Goal: Task Accomplishment & Management: Manage account settings

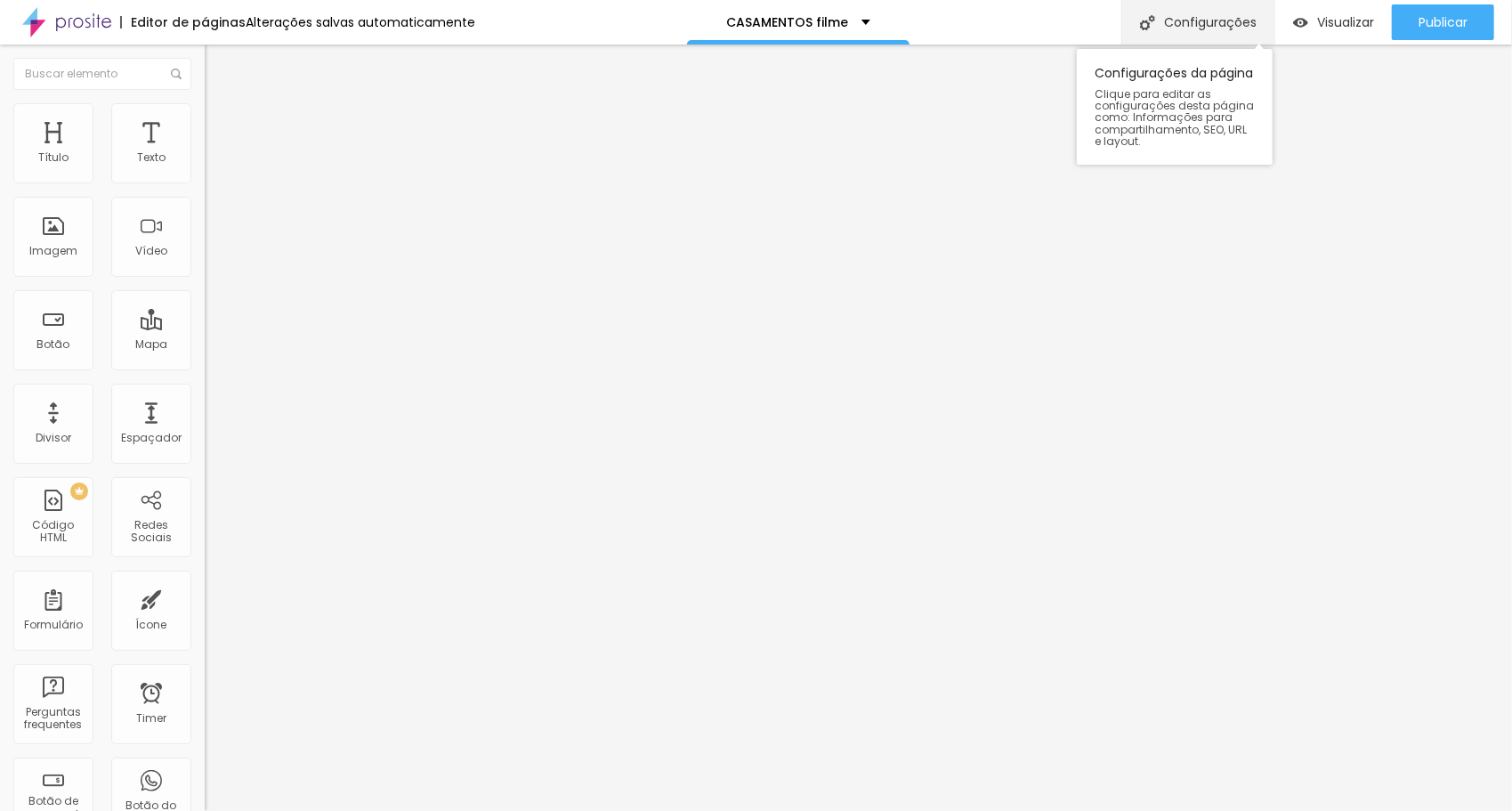
click at [1205, 21] on div "Configurações" at bounding box center [1198, 22] width 153 height 44
drag, startPoint x: 715, startPoint y: 285, endPoint x: 599, endPoint y: 297, distance: 116.6
type input "/casamentofilme"
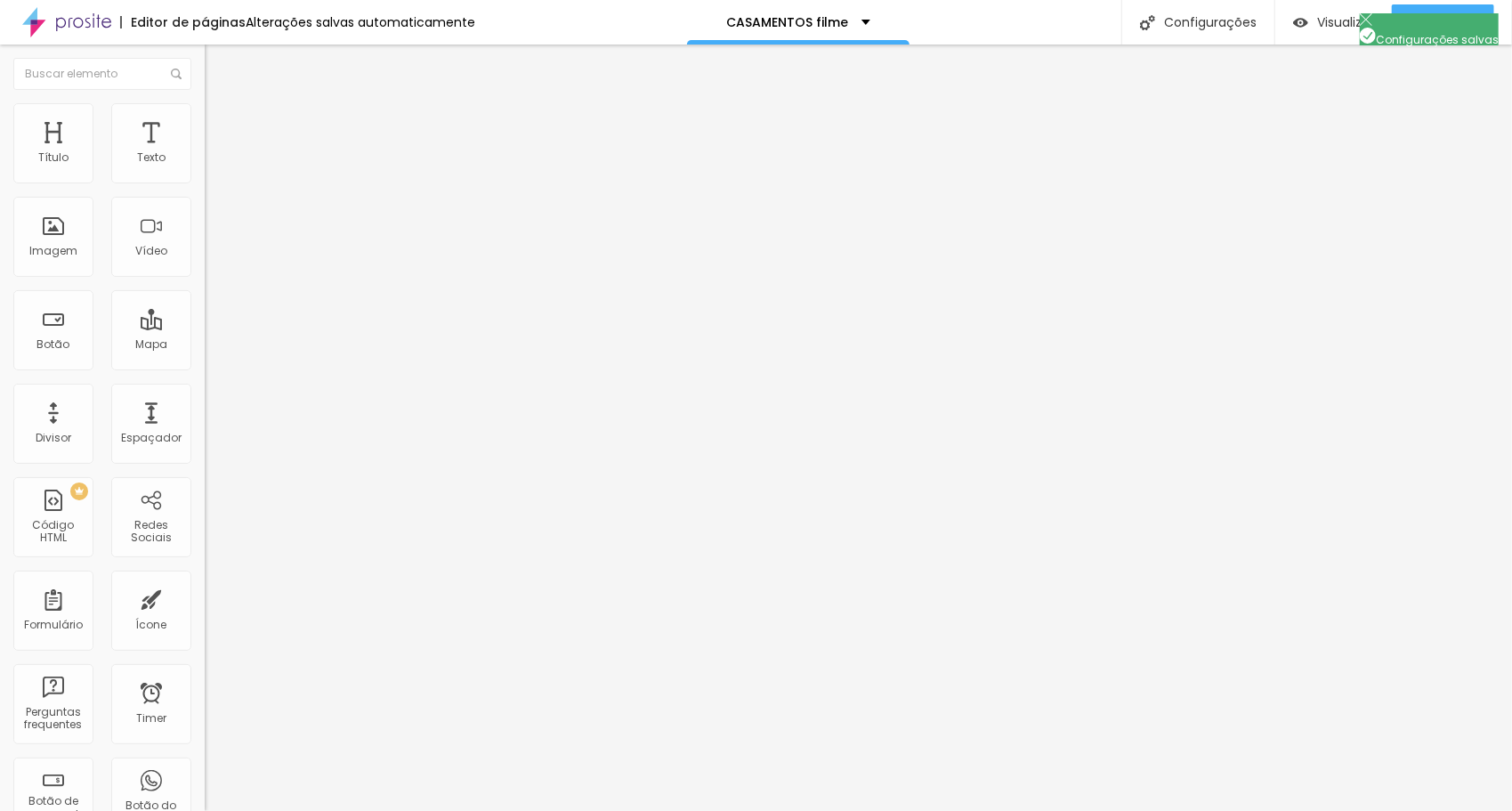
drag, startPoint x: 886, startPoint y: 500, endPoint x: 902, endPoint y: 575, distance: 76.7
drag, startPoint x: 538, startPoint y: 378, endPoint x: 536, endPoint y: 438, distance: 60.0
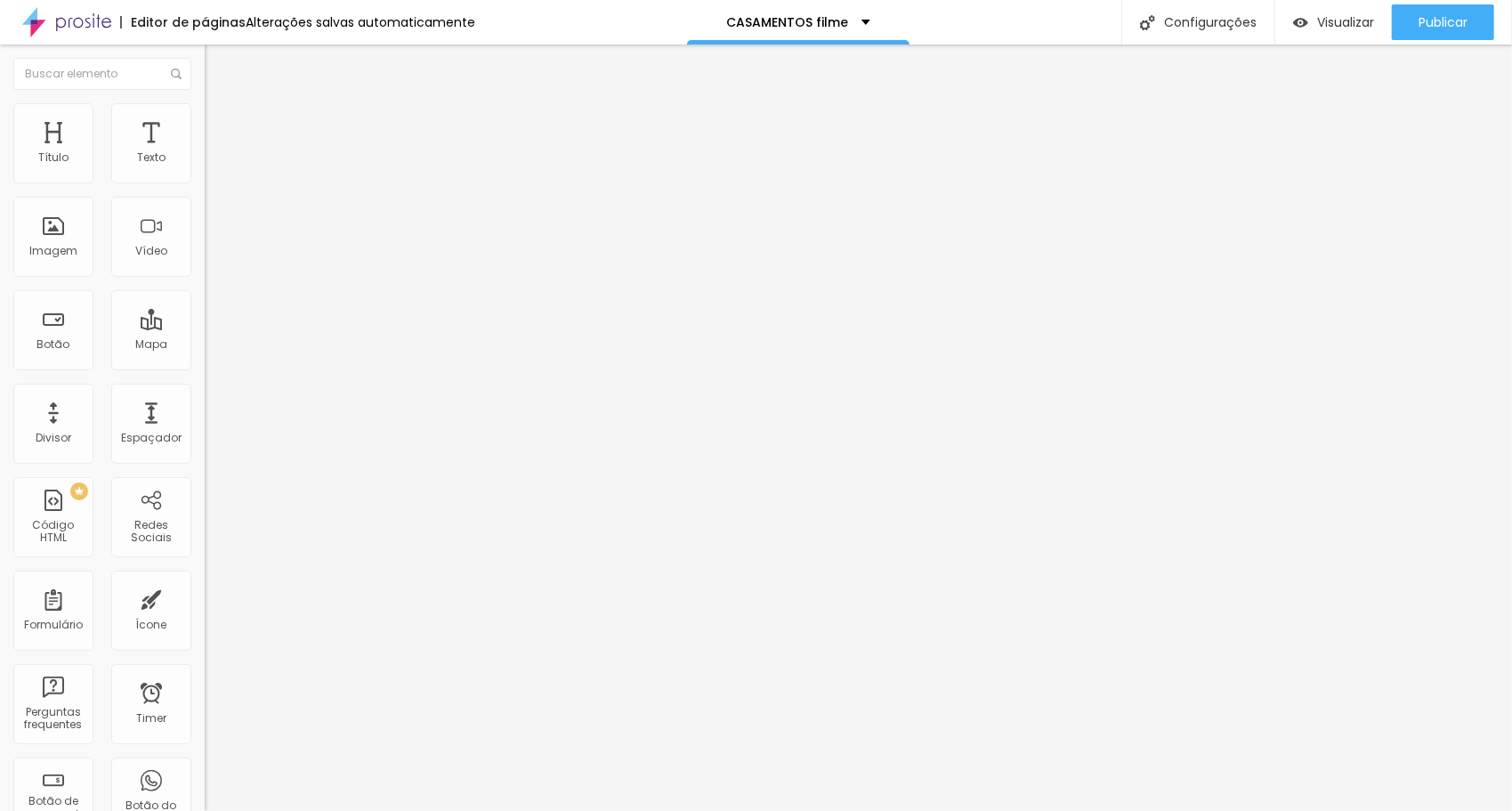
click at [205, 155] on div "907 caracteres" at bounding box center [307, 143] width 205 height 24
click at [205, 153] on img at bounding box center [210, 147] width 11 height 11
drag, startPoint x: 661, startPoint y: 410, endPoint x: 411, endPoint y: 159, distance: 354.3
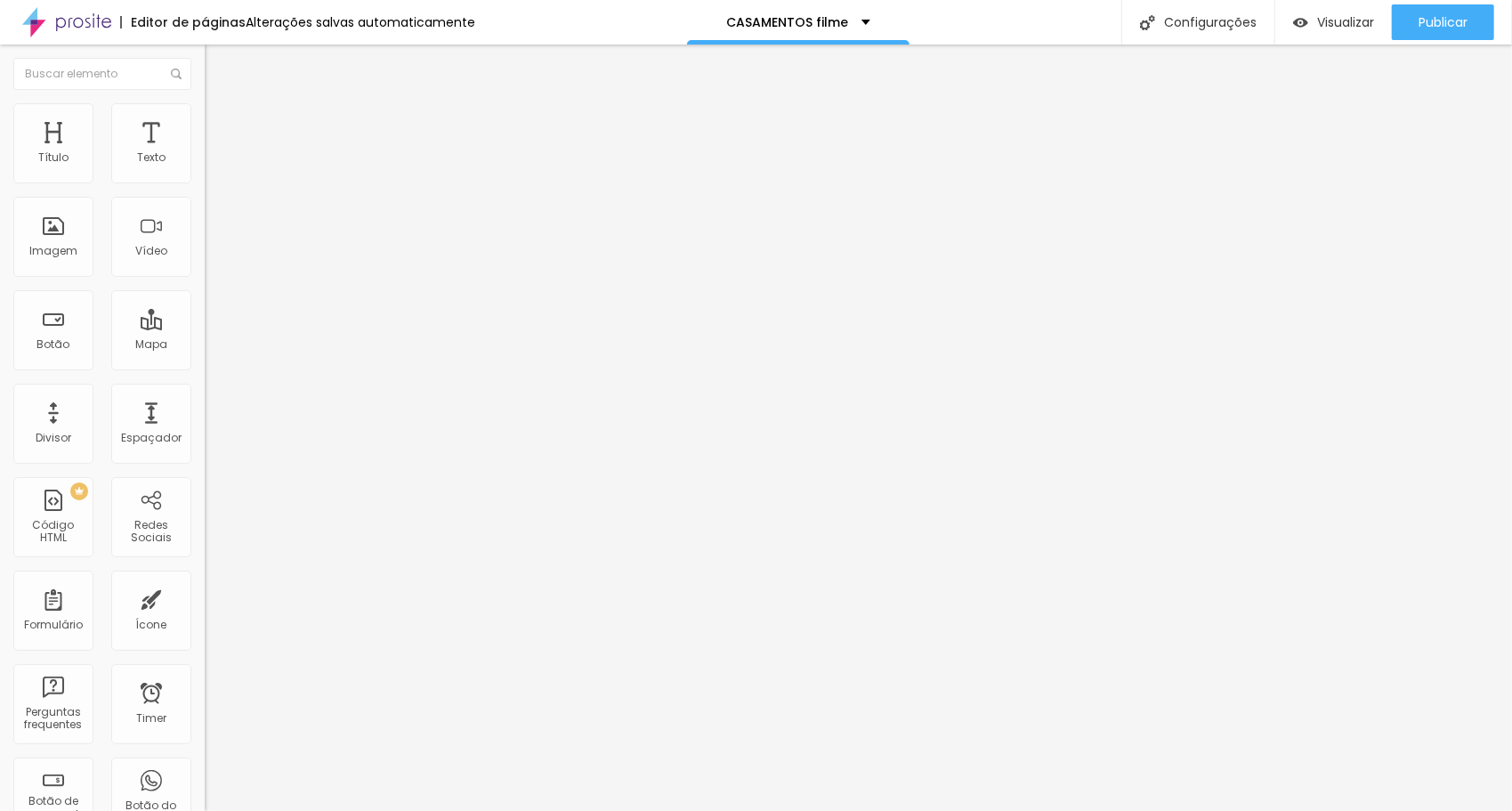
drag, startPoint x: 757, startPoint y: 196, endPoint x: 912, endPoint y: 188, distance: 155.2
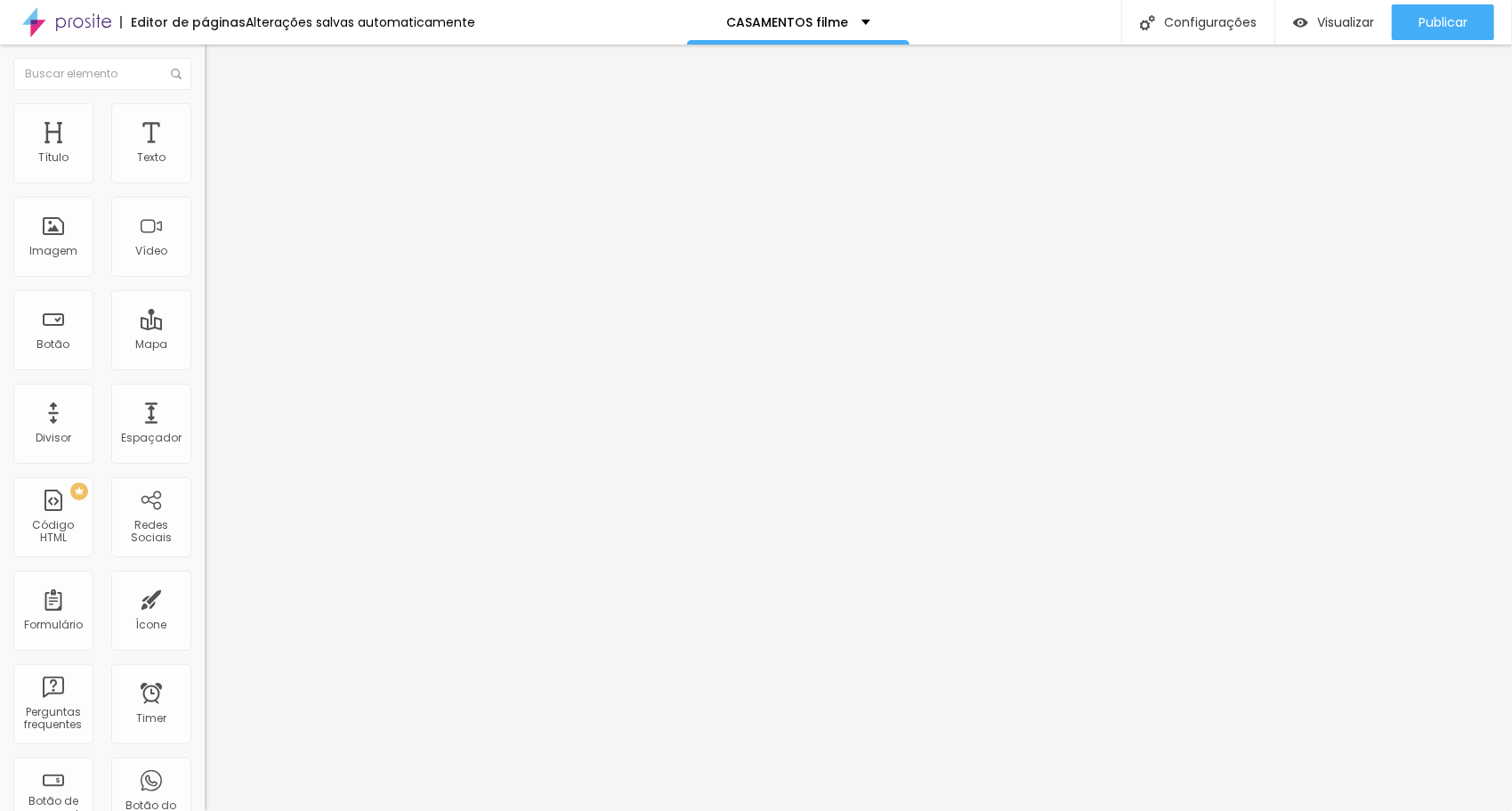
click at [1336, 22] on span "Visualizar" at bounding box center [1346, 22] width 57 height 15
click at [1226, 18] on div "Configurações" at bounding box center [1198, 22] width 153 height 44
drag, startPoint x: 470, startPoint y: 243, endPoint x: 479, endPoint y: 239, distance: 9.8
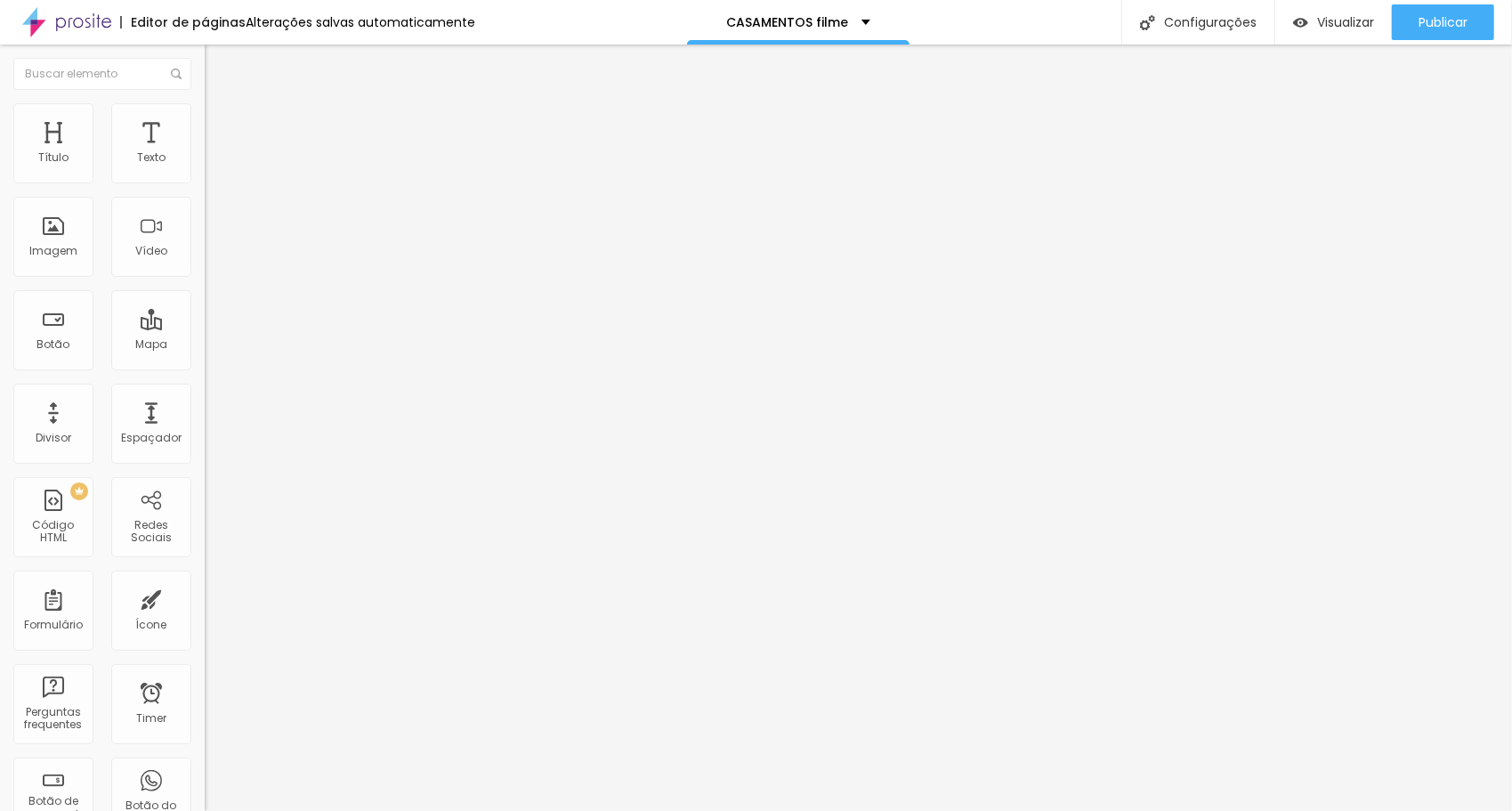
drag, startPoint x: 1031, startPoint y: 707, endPoint x: 1034, endPoint y: 694, distance: 13.3
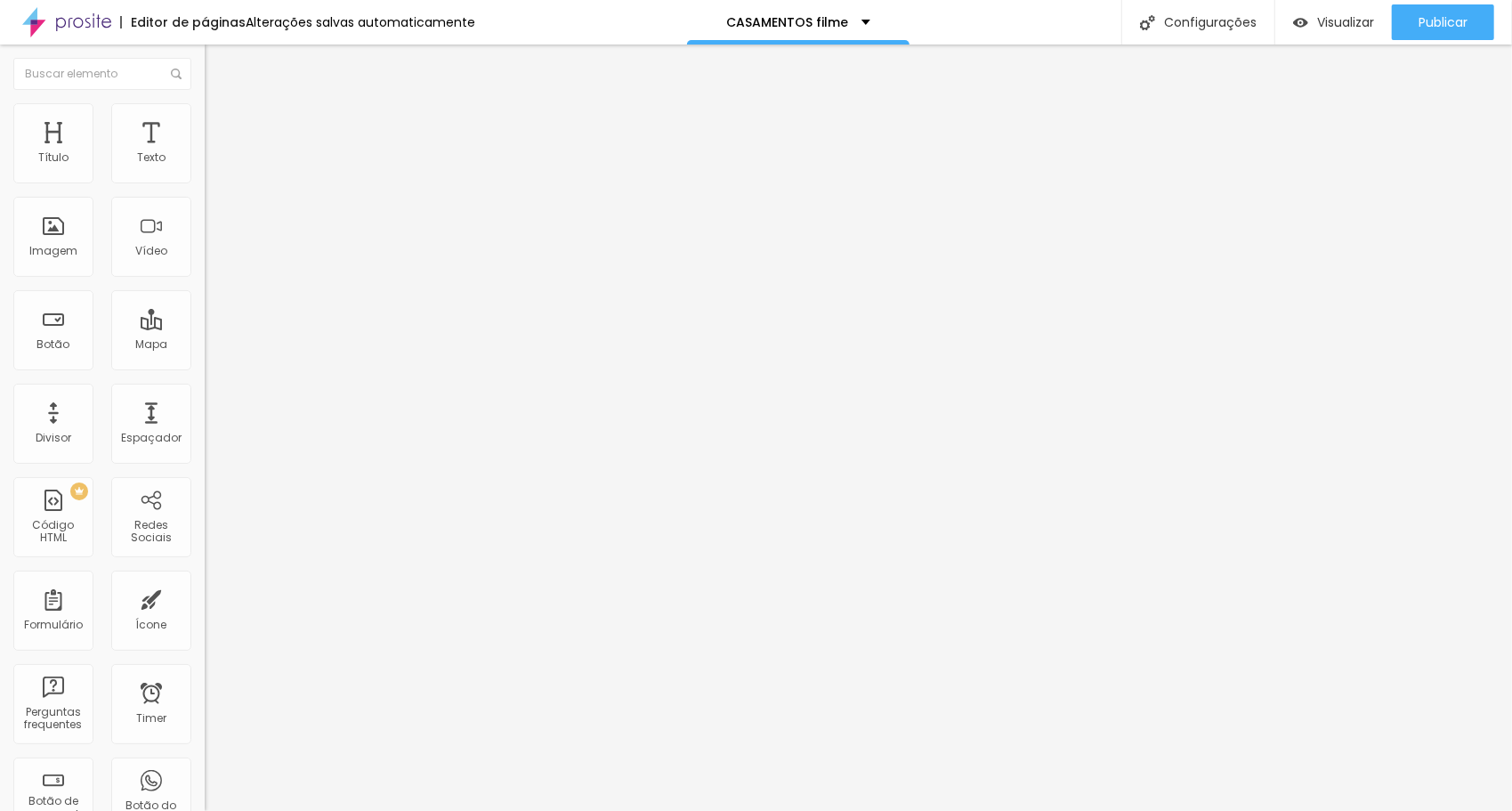
click at [205, 238] on div "< div style = "position: relative; aspect-ratio: 1 / 1.4142; max-width: 850px; …" at bounding box center [760, 224] width 1110 height 137
click at [205, 153] on img at bounding box center [210, 147] width 11 height 11
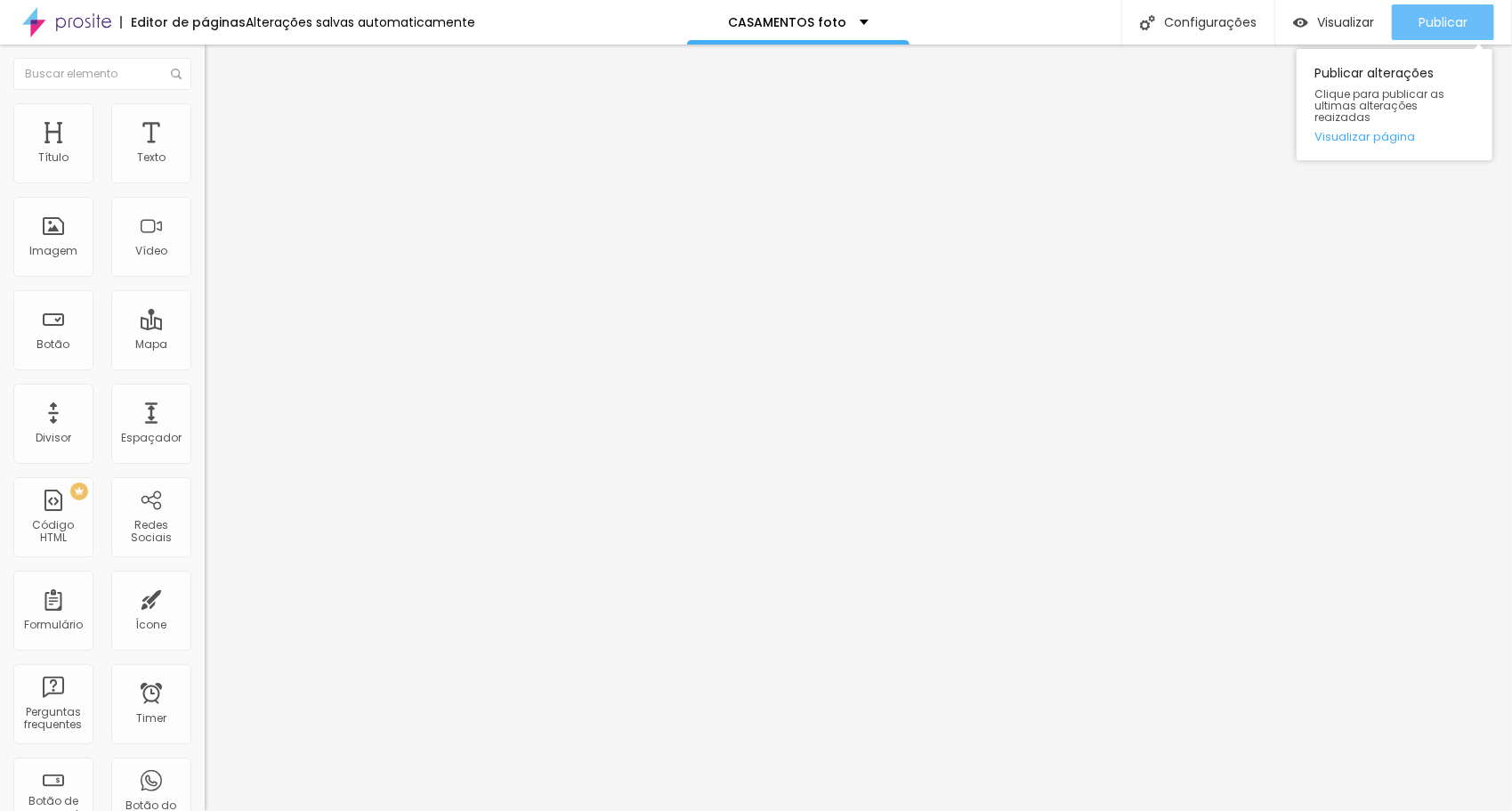
click at [1429, 25] on span "Publicar" at bounding box center [1443, 22] width 49 height 15
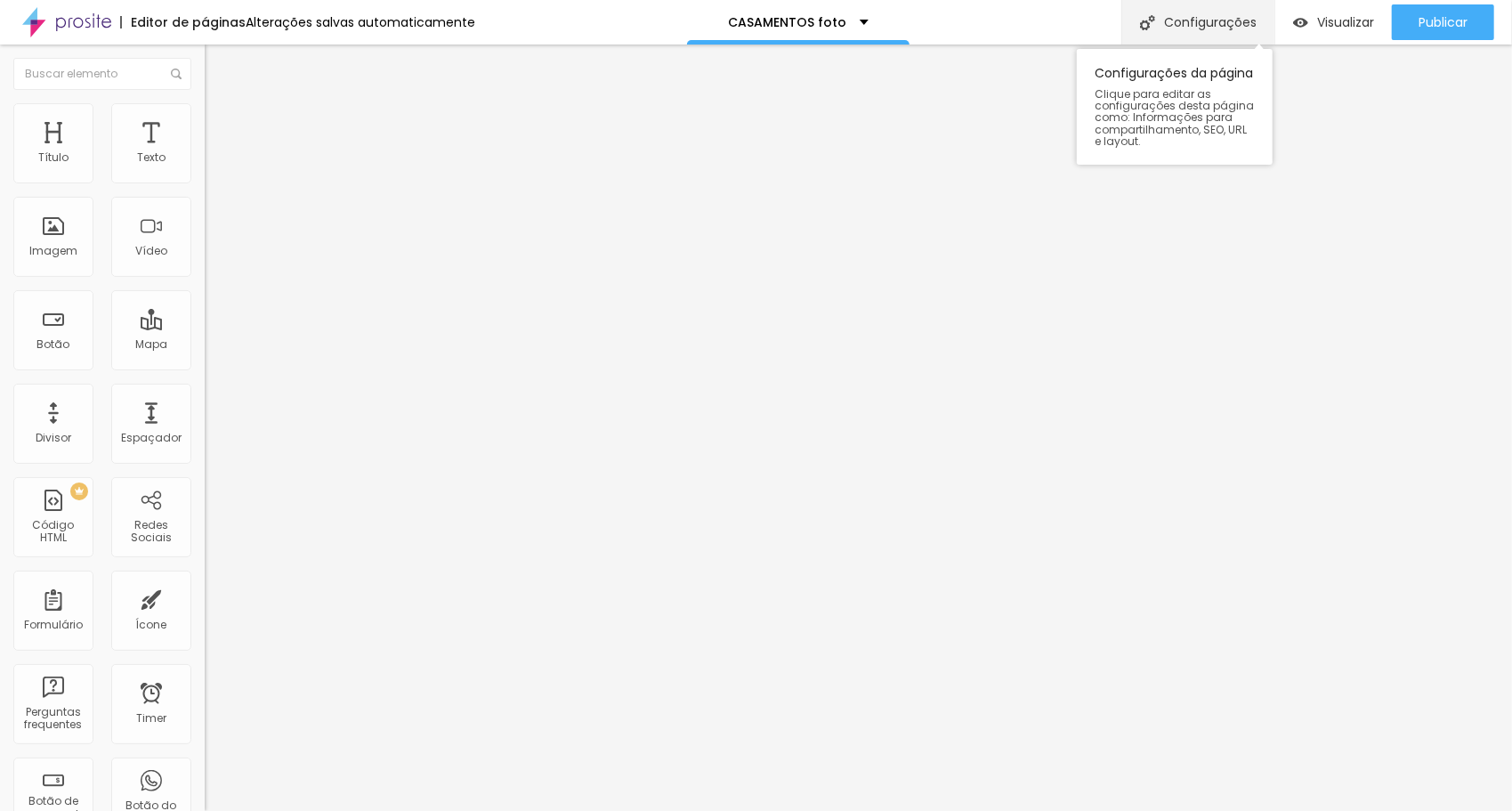
click at [1216, 26] on div "Configurações" at bounding box center [1198, 22] width 153 height 44
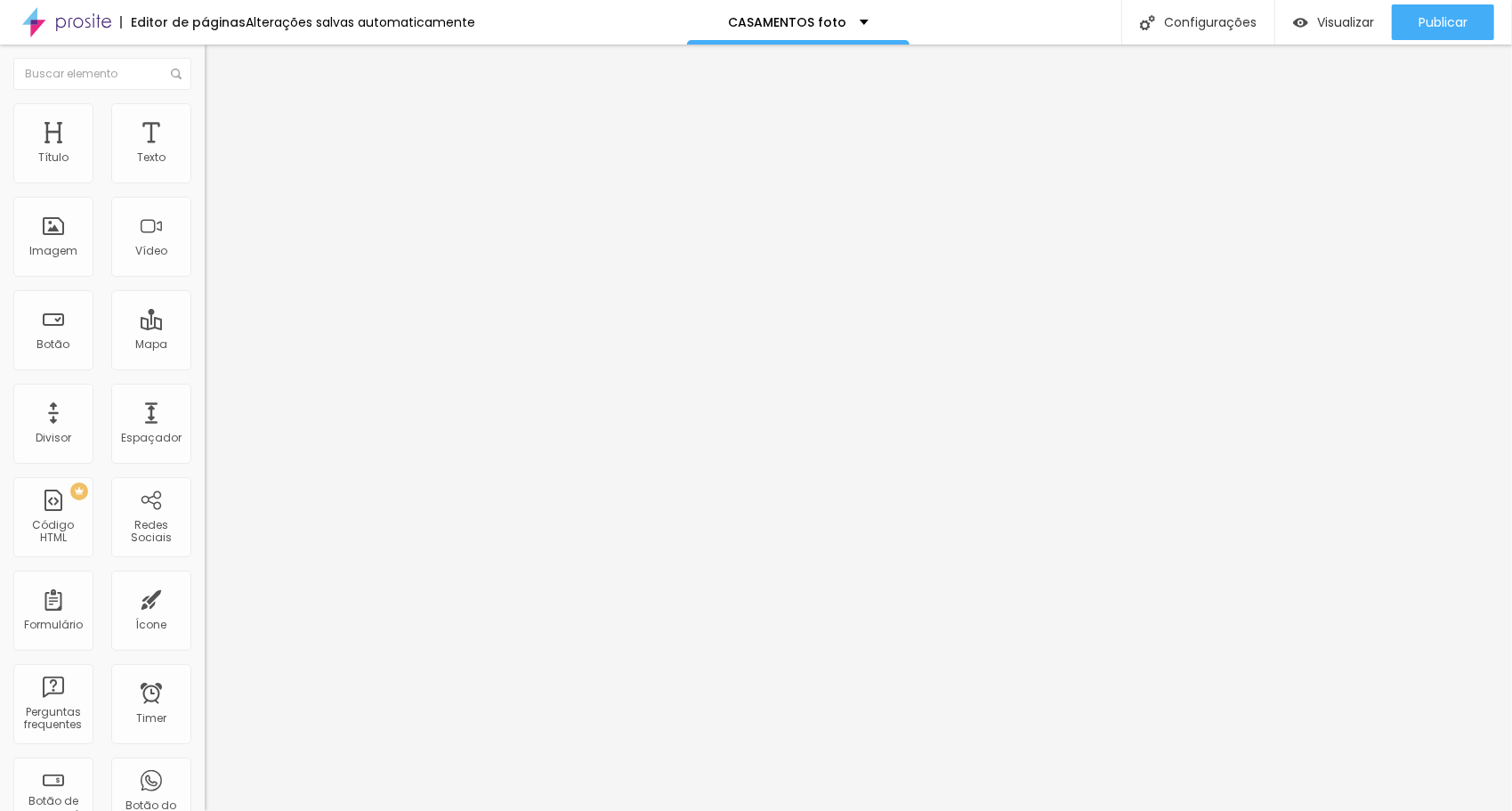
scroll to position [8, 0]
drag, startPoint x: 678, startPoint y: 290, endPoint x: 690, endPoint y: 286, distance: 12.6
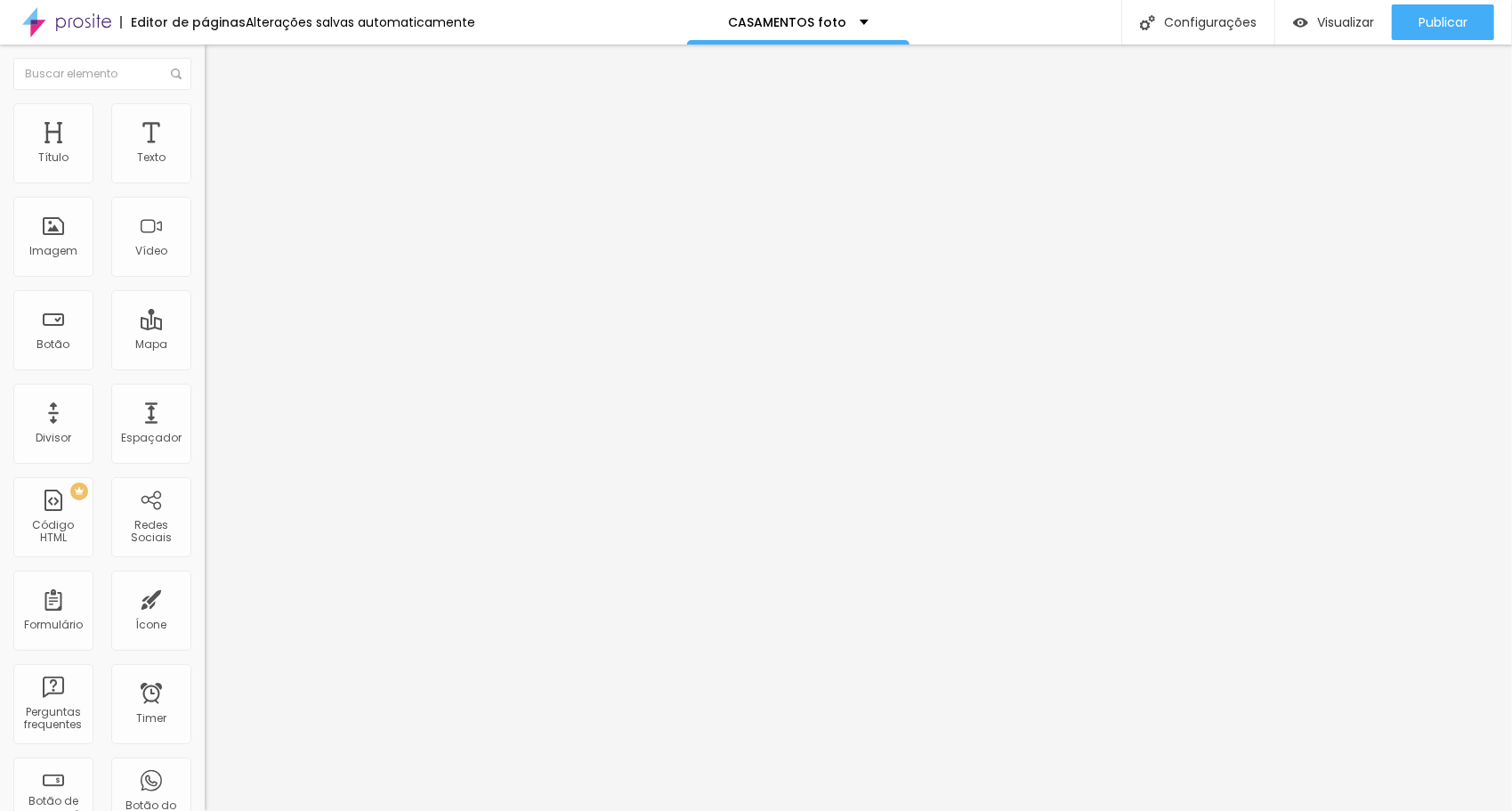
type input "/casamentosfoto"
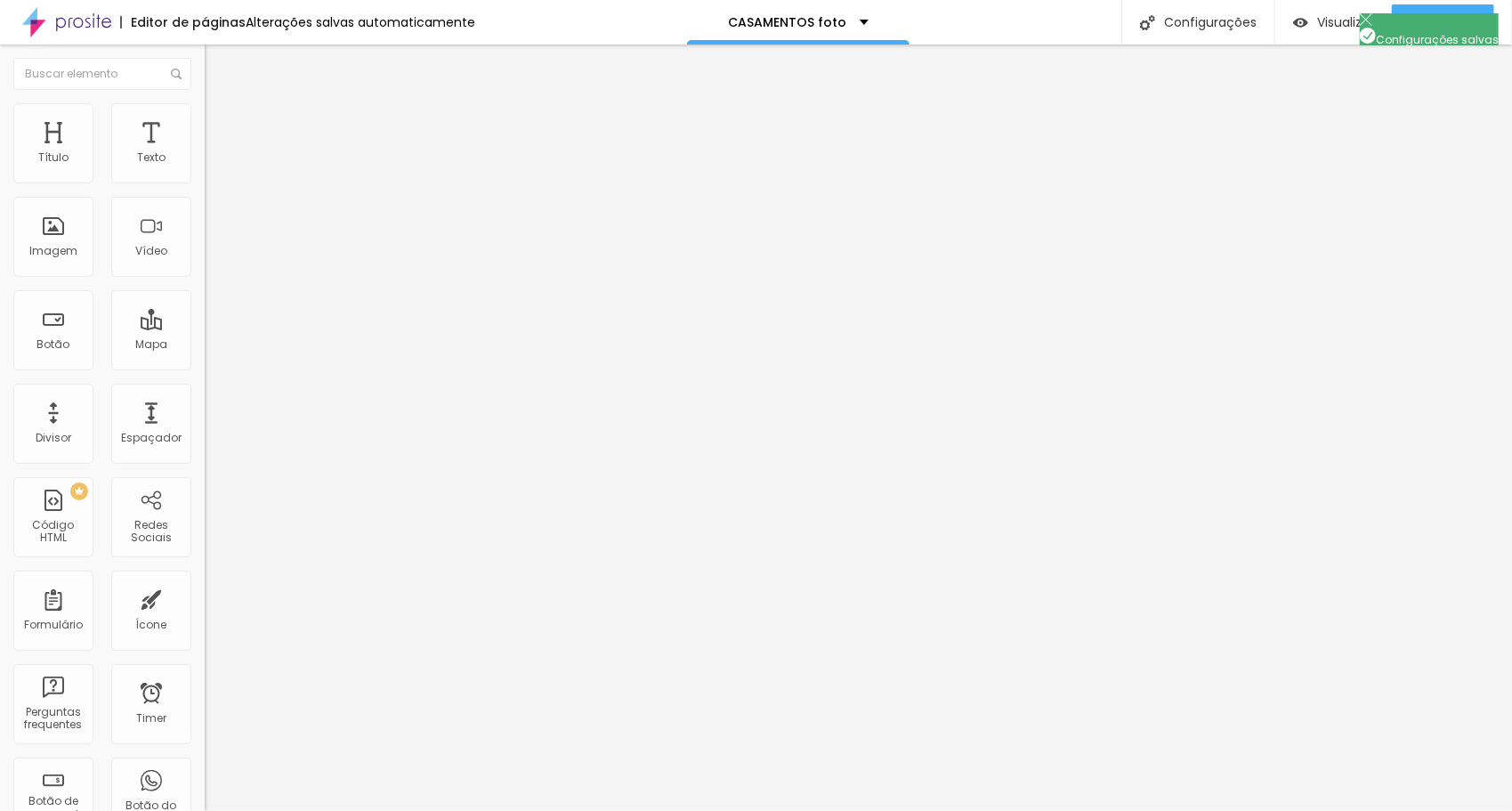
scroll to position [25, 0]
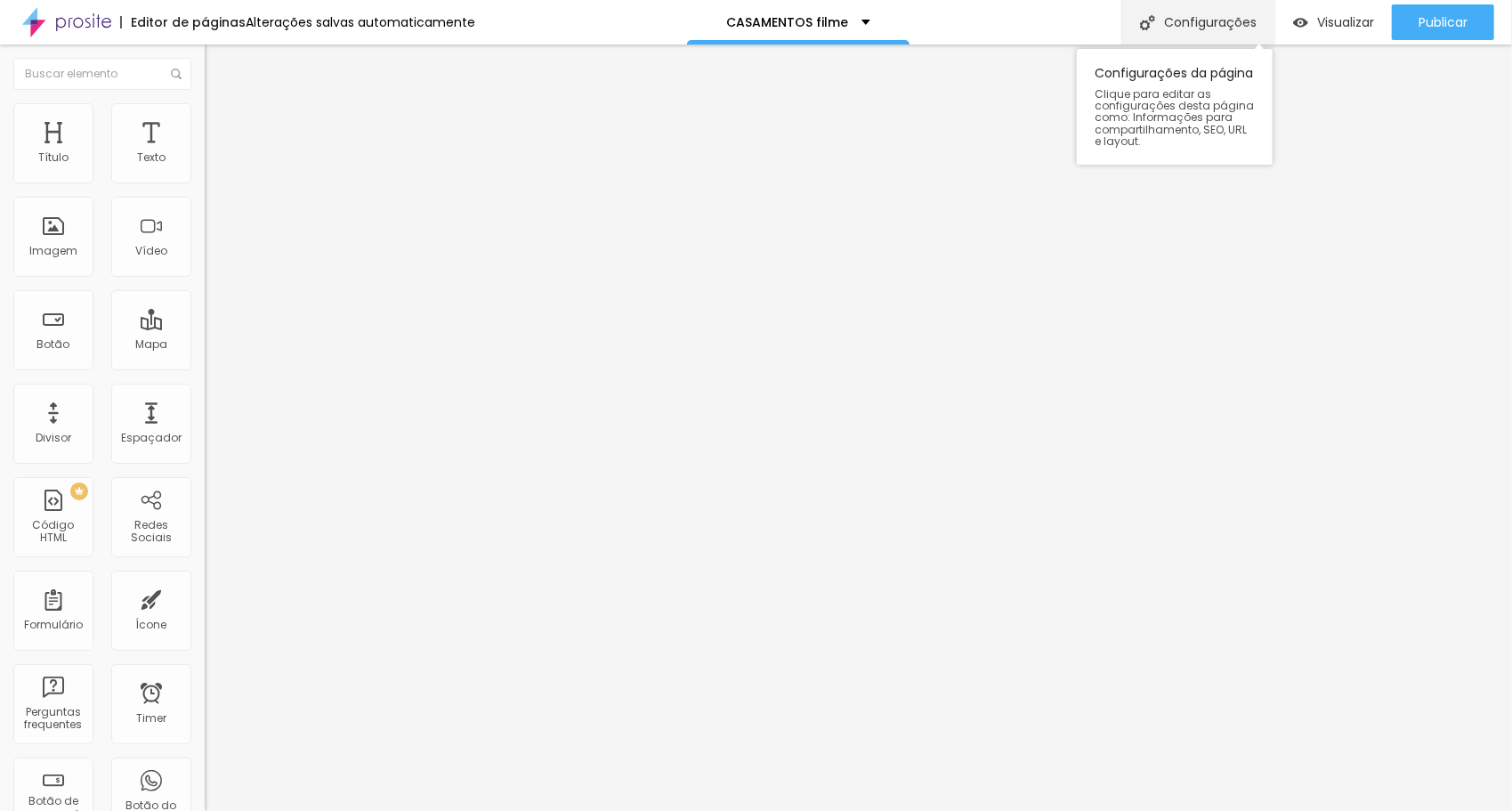
click at [1245, 20] on div "Configurações" at bounding box center [1198, 22] width 153 height 44
drag, startPoint x: 670, startPoint y: 286, endPoint x: 679, endPoint y: 282, distance: 9.8
type input "/casamentosfilme"
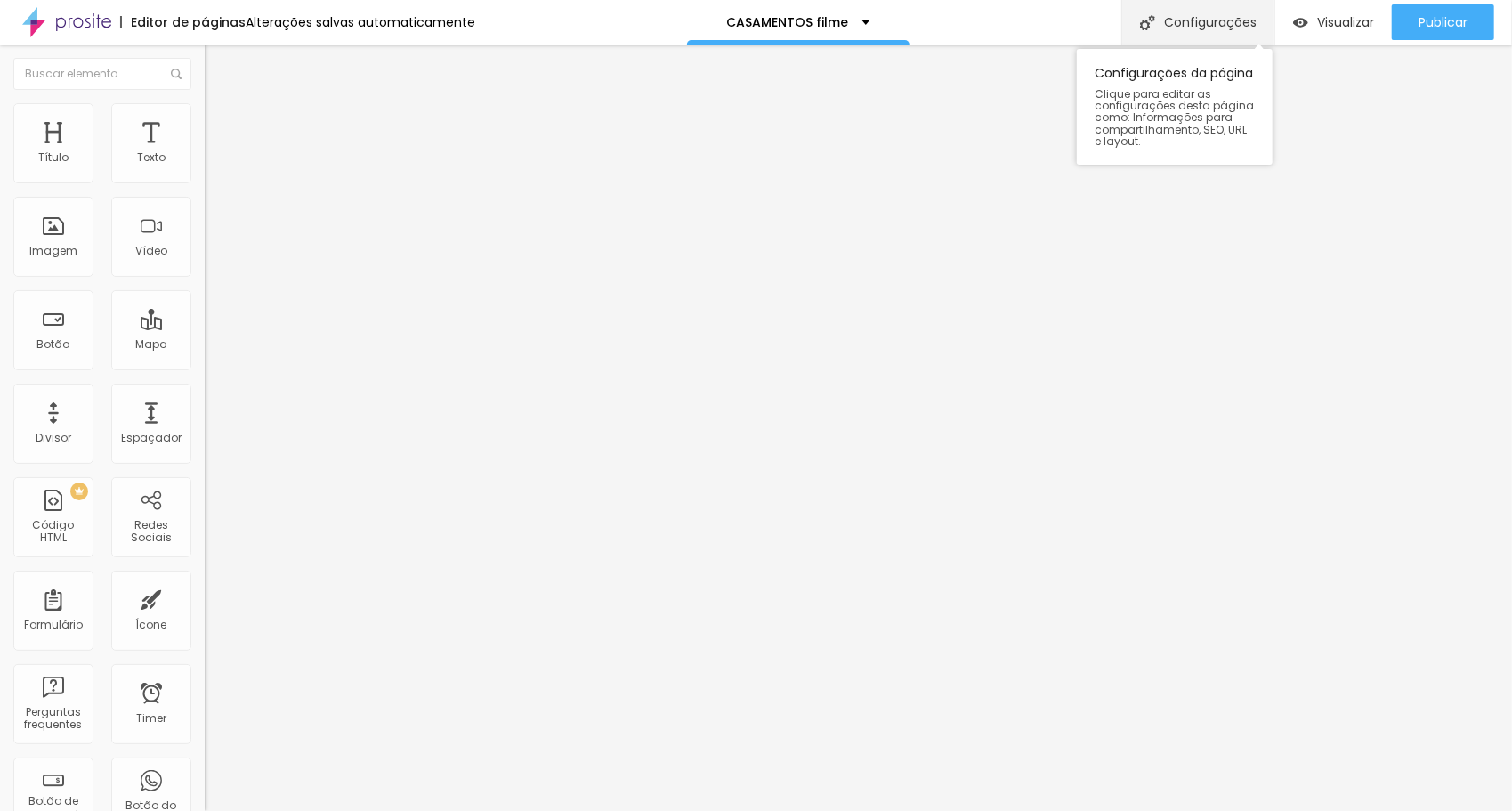
click at [1240, 23] on div "Configurações" at bounding box center [1198, 22] width 153 height 44
drag, startPoint x: 1435, startPoint y: 20, endPoint x: 1402, endPoint y: 24, distance: 33.2
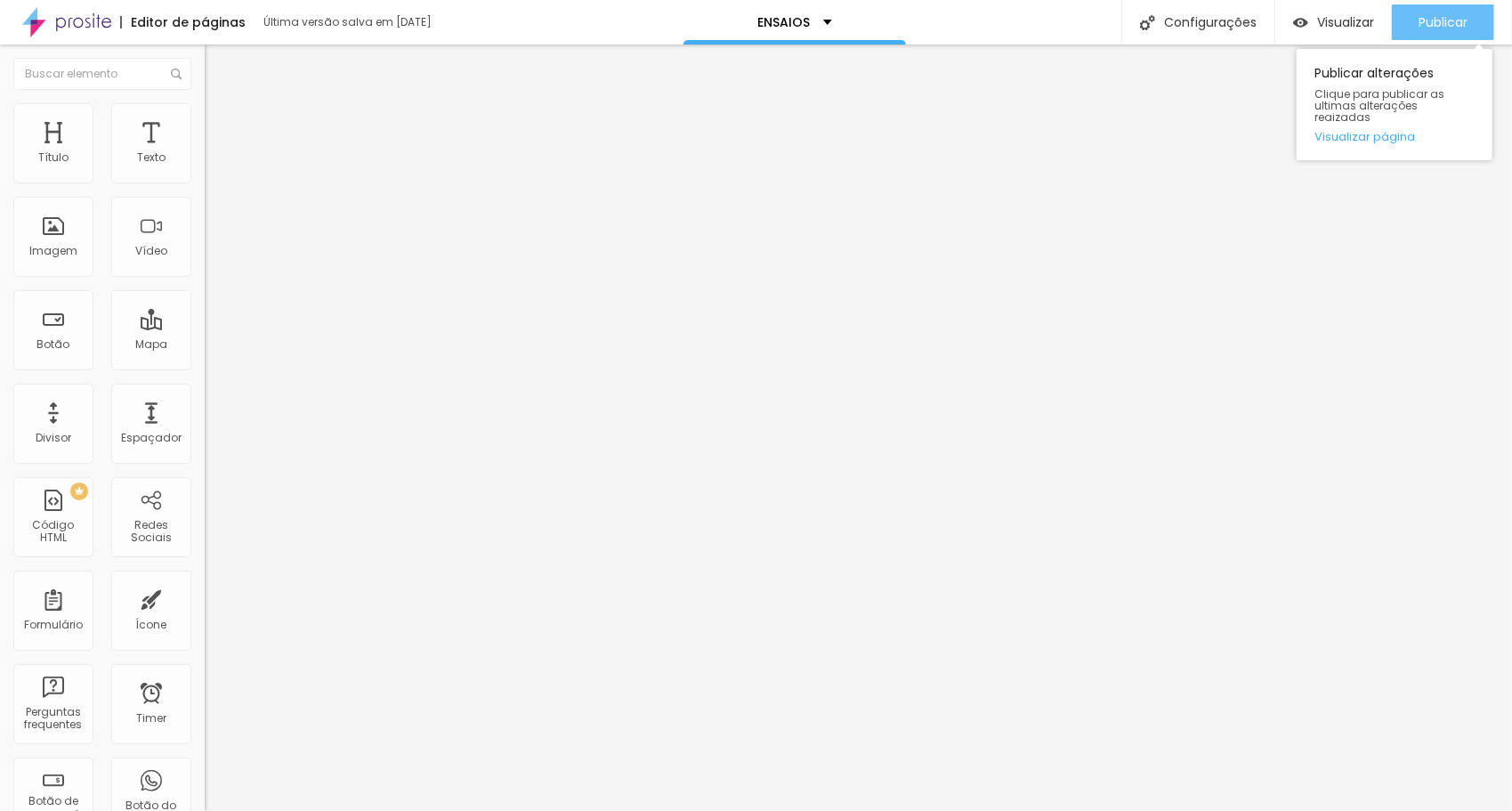
click at [1434, 17] on span "Publicar" at bounding box center [1443, 22] width 49 height 15
